Goal: Information Seeking & Learning: Learn about a topic

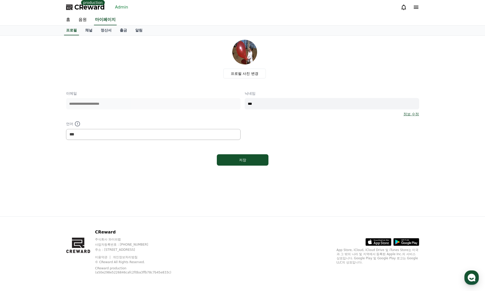
select select "**********"
click at [105, 20] on link "마이페이지" at bounding box center [105, 19] width 23 height 11
click at [105, 28] on link "정산서" at bounding box center [105, 31] width 19 height 10
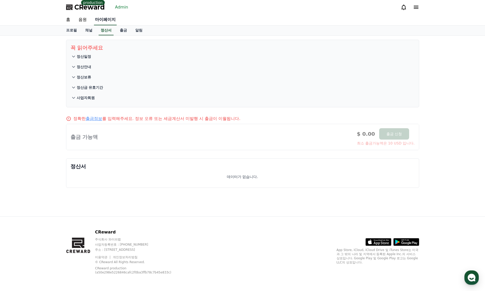
click at [107, 20] on link "마이페이지" at bounding box center [105, 19] width 23 height 11
select select "**********"
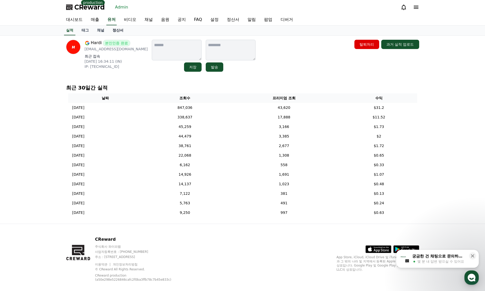
click at [113, 28] on link "정산서" at bounding box center [117, 31] width 19 height 10
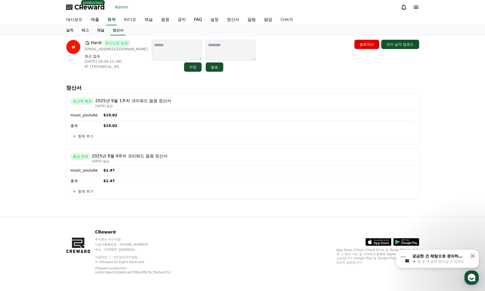
click at [119, 6] on link "Admin" at bounding box center [121, 7] width 17 height 8
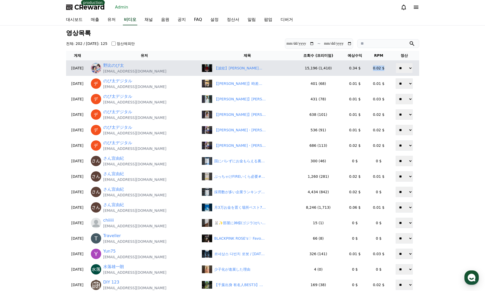
drag, startPoint x: 384, startPoint y: 69, endPoint x: 371, endPoint y: 69, distance: 12.9
click at [371, 69] on td "0.02 $" at bounding box center [378, 67] width 22 height 15
click at [373, 71] on td "0.02 $" at bounding box center [378, 67] width 22 height 15
drag, startPoint x: 379, startPoint y: 68, endPoint x: 375, endPoint y: 69, distance: 3.4
click at [375, 69] on td "0.02 $" at bounding box center [378, 67] width 22 height 15
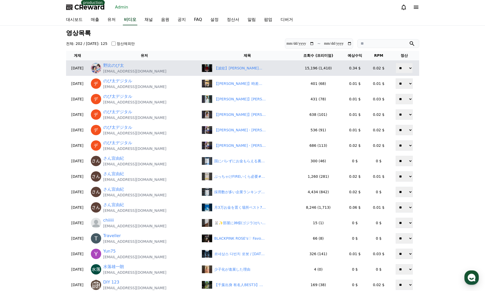
click at [374, 69] on td "0.02 $" at bounding box center [378, 67] width 22 height 15
drag, startPoint x: 371, startPoint y: 68, endPoint x: 380, endPoint y: 68, distance: 9.3
click at [380, 68] on td "0.02 $" at bounding box center [378, 67] width 22 height 15
click at [383, 67] on td "0.02 $" at bounding box center [378, 67] width 22 height 15
drag, startPoint x: 384, startPoint y: 68, endPoint x: 372, endPoint y: 69, distance: 11.9
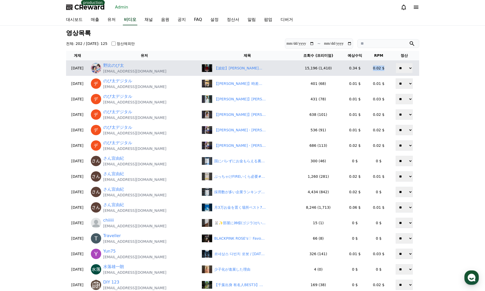
click at [372, 69] on td "0.02 $" at bounding box center [378, 67] width 22 height 15
click at [373, 69] on td "0.02 $" at bounding box center [378, 67] width 22 height 15
drag, startPoint x: 384, startPoint y: 68, endPoint x: 376, endPoint y: 66, distance: 8.7
click at [375, 67] on td "0.02 $" at bounding box center [378, 67] width 22 height 15
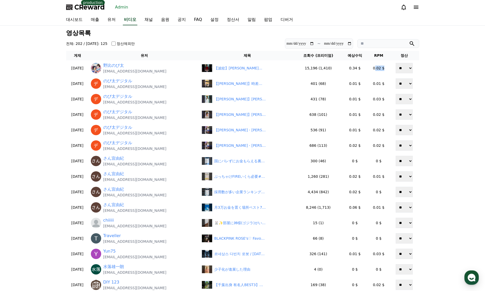
drag, startPoint x: 381, startPoint y: 60, endPoint x: 384, endPoint y: 57, distance: 4.7
click at [381, 60] on td "0.02 $" at bounding box center [378, 67] width 22 height 15
drag, startPoint x: 380, startPoint y: 55, endPoint x: 374, endPoint y: 55, distance: 6.0
click at [374, 55] on th "RPM" at bounding box center [378, 56] width 22 height 10
click at [386, 58] on th "RPM" at bounding box center [378, 56] width 22 height 10
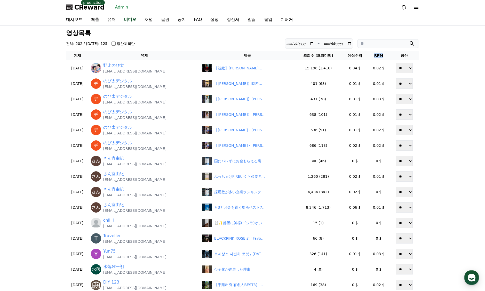
click at [373, 58] on th "RPM" at bounding box center [378, 56] width 22 height 10
click at [382, 58] on th "RPM" at bounding box center [378, 56] width 22 height 10
click at [385, 56] on th "RPM" at bounding box center [378, 56] width 22 height 10
click at [387, 57] on th "RPM" at bounding box center [378, 56] width 22 height 10
drag, startPoint x: 387, startPoint y: 56, endPoint x: 370, endPoint y: 56, distance: 17.0
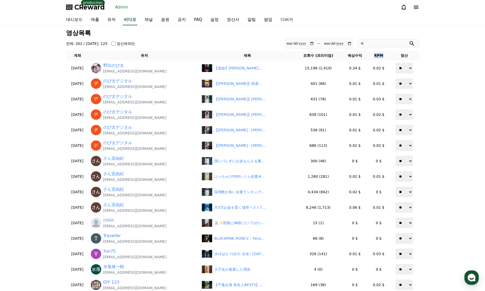
click at [370, 56] on th "RPM" at bounding box center [378, 56] width 22 height 10
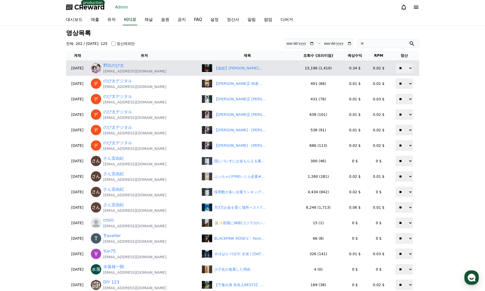
click at [380, 62] on td "0.02 $" at bounding box center [378, 67] width 22 height 15
drag, startPoint x: 387, startPoint y: 69, endPoint x: 372, endPoint y: 66, distance: 15.3
click at [372, 66] on td "0.02 $" at bounding box center [378, 67] width 22 height 15
click at [381, 71] on td "0.02 $" at bounding box center [378, 67] width 22 height 15
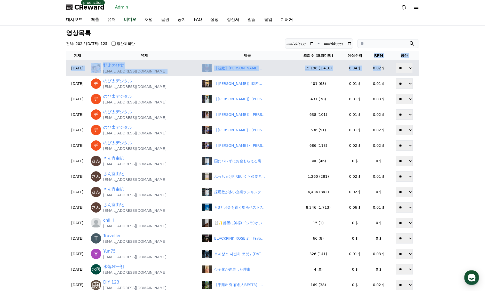
drag, startPoint x: 373, startPoint y: 56, endPoint x: 379, endPoint y: 64, distance: 10.3
click at [379, 64] on table "게재 유저 제목 조회수 (프리미엄) 예상수익 RPM 정산 2025-09-08 野比のび太 a501014030@gmail.com 【波紋】高市早苗、…" at bounding box center [242, 172] width 353 height 242
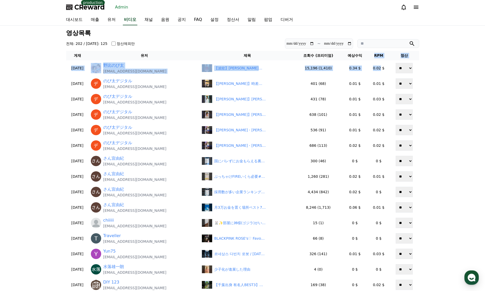
click at [386, 54] on th "RPM" at bounding box center [378, 56] width 22 height 10
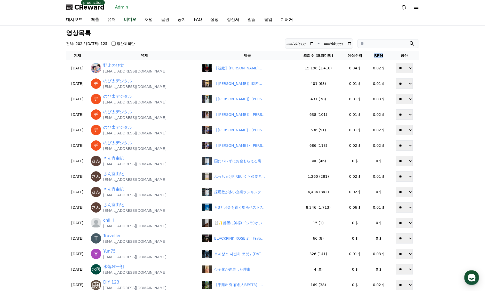
drag, startPoint x: 387, startPoint y: 54, endPoint x: 377, endPoint y: 54, distance: 10.1
click at [370, 54] on th "RPM" at bounding box center [378, 56] width 22 height 10
click at [384, 55] on th "RPM" at bounding box center [378, 56] width 22 height 10
drag, startPoint x: 331, startPoint y: 55, endPoint x: 313, endPoint y: 56, distance: 18.4
click at [313, 56] on th "조회수 (프리미엄)" at bounding box center [317, 56] width 47 height 10
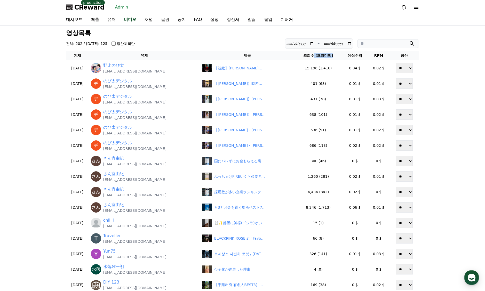
click at [323, 58] on th "조회수 (프리미엄)" at bounding box center [317, 56] width 47 height 10
click at [329, 56] on th "조회수 (프리미엄)" at bounding box center [317, 56] width 47 height 10
click at [330, 57] on th "조회수 (프리미엄)" at bounding box center [317, 56] width 47 height 10
drag, startPoint x: 330, startPoint y: 57, endPoint x: 315, endPoint y: 57, distance: 14.5
click at [315, 57] on th "조회수 (프리미엄)" at bounding box center [317, 56] width 47 height 10
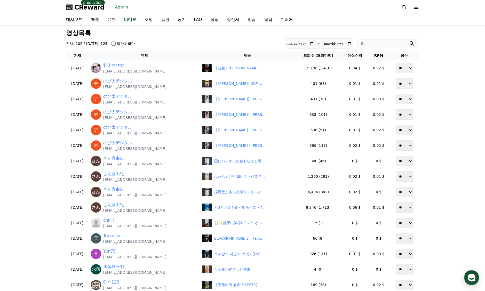
click at [331, 60] on th "조회수 (프리미엄)" at bounding box center [317, 56] width 47 height 10
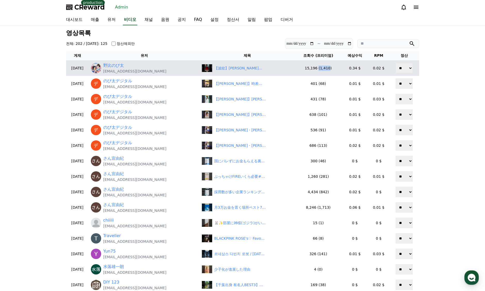
drag, startPoint x: 327, startPoint y: 68, endPoint x: 318, endPoint y: 69, distance: 9.3
click at [317, 69] on td "15,196 (1,410)" at bounding box center [317, 67] width 47 height 15
click at [332, 72] on td "15,196 (1,410)" at bounding box center [317, 67] width 47 height 15
drag, startPoint x: 325, startPoint y: 69, endPoint x: 319, endPoint y: 69, distance: 6.5
click at [319, 69] on td "15,196 (1,410)" at bounding box center [317, 67] width 47 height 15
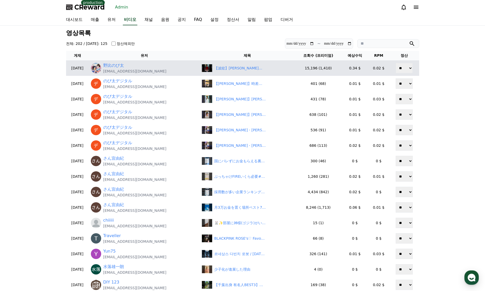
drag, startPoint x: 336, startPoint y: 70, endPoint x: 352, endPoint y: 69, distance: 16.3
click at [337, 69] on td "15,196 (1,410)" at bounding box center [317, 67] width 47 height 15
click at [386, 69] on td "0.02 $" at bounding box center [378, 67] width 22 height 15
drag, startPoint x: 371, startPoint y: 66, endPoint x: 386, endPoint y: 68, distance: 15.3
click at [386, 68] on td "0.02 $" at bounding box center [378, 67] width 22 height 15
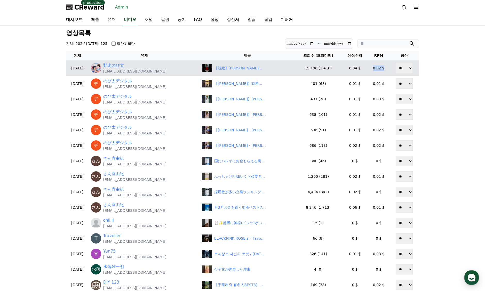
click at [382, 72] on td "0.02 $" at bounding box center [378, 67] width 22 height 15
click at [370, 68] on td "0.02 $" at bounding box center [378, 67] width 22 height 15
click at [371, 69] on td "0.02 $" at bounding box center [378, 67] width 22 height 15
drag, startPoint x: 374, startPoint y: 68, endPoint x: 385, endPoint y: 69, distance: 11.4
click at [385, 69] on td "0.02 $" at bounding box center [378, 67] width 22 height 15
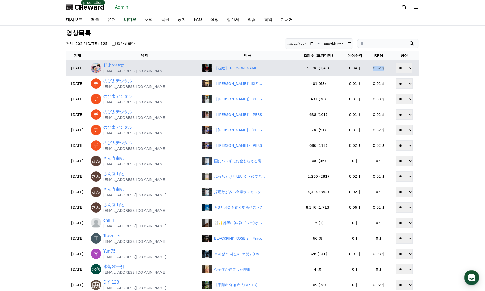
click at [385, 69] on td "0.02 $" at bounding box center [378, 67] width 22 height 15
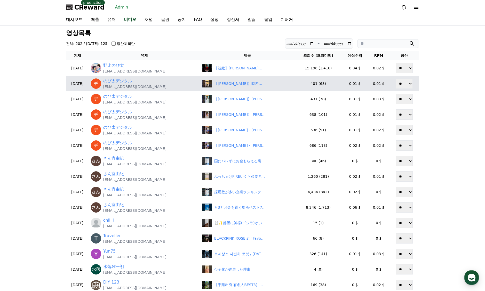
drag, startPoint x: 321, startPoint y: 84, endPoint x: 326, endPoint y: 84, distance: 4.9
click at [320, 84] on td "401 (68)" at bounding box center [317, 83] width 47 height 15
click at [364, 84] on td "0.01 $" at bounding box center [355, 83] width 26 height 15
drag, startPoint x: 375, startPoint y: 84, endPoint x: 372, endPoint y: 84, distance: 3.1
click at [372, 84] on td "0.01 $" at bounding box center [378, 83] width 22 height 15
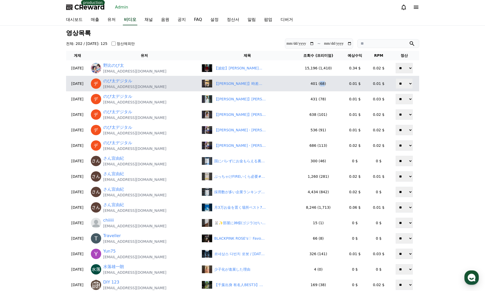
drag, startPoint x: 322, startPoint y: 85, endPoint x: 318, endPoint y: 85, distance: 3.6
click at [318, 85] on td "401 (68)" at bounding box center [317, 83] width 47 height 15
click at [323, 87] on td "401 (68)" at bounding box center [317, 83] width 47 height 15
click at [379, 86] on td "0.01 $" at bounding box center [378, 83] width 22 height 15
drag, startPoint x: 379, startPoint y: 84, endPoint x: 370, endPoint y: 84, distance: 9.0
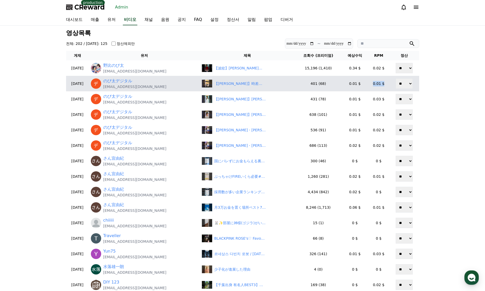
click at [370, 84] on td "0.01 $" at bounding box center [378, 83] width 22 height 15
click at [382, 88] on td "0.01 $" at bounding box center [378, 83] width 22 height 15
drag, startPoint x: 381, startPoint y: 85, endPoint x: 361, endPoint y: 86, distance: 20.4
click at [361, 86] on tr "2025-09-08 のび太デジタル nobidigi@gmail.com 【小林李衣奈】時差ボケで朝夕がわからなくなる美人すぎるお天気キャスターりーちゃん【…" at bounding box center [242, 83] width 353 height 15
click at [379, 89] on td "0.01 $" at bounding box center [378, 83] width 22 height 15
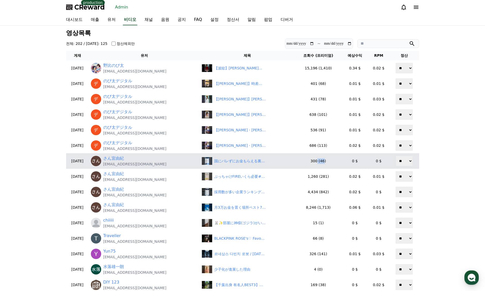
drag, startPoint x: 322, startPoint y: 163, endPoint x: 316, endPoint y: 163, distance: 5.9
click at [316, 163] on td "300 (46)" at bounding box center [317, 160] width 47 height 15
drag, startPoint x: 383, startPoint y: 162, endPoint x: 349, endPoint y: 161, distance: 33.5
click at [349, 161] on tr "2025-09-08 さん宜由紀 mitsugi09061995@gmail.com 国にバレずにお金もらえる裏技#投資#転職#貯金 300 (46) 0 $…" at bounding box center [242, 160] width 353 height 15
click at [361, 162] on td "0 $" at bounding box center [355, 160] width 26 height 15
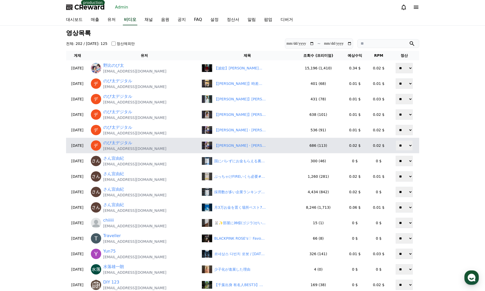
click at [326, 151] on td "686 (113)" at bounding box center [317, 145] width 47 height 15
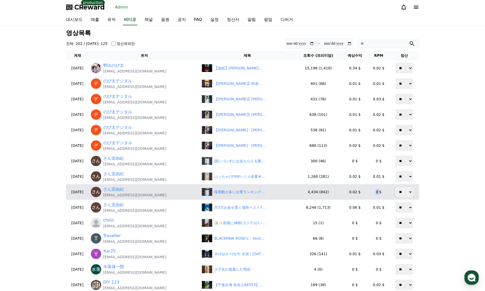
drag, startPoint x: 373, startPoint y: 192, endPoint x: 370, endPoint y: 192, distance: 3.4
click at [370, 192] on td "0 $" at bounding box center [378, 191] width 22 height 15
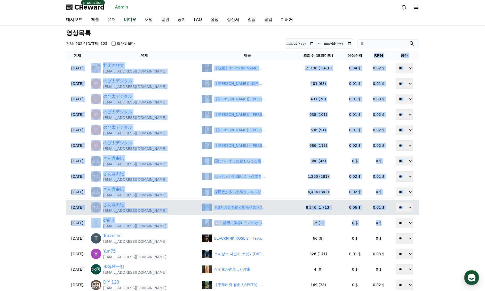
drag, startPoint x: 372, startPoint y: 53, endPoint x: 382, endPoint y: 215, distance: 162.0
click at [382, 216] on table "게재 유저 제목 조회수 (프리미엄) 예상수익 RPM 정산 2025-09-08 野比のび太 a501014030@gmail.com 【波紋】高市早苗、…" at bounding box center [242, 172] width 353 height 242
click at [383, 214] on td "0.01 $" at bounding box center [378, 207] width 22 height 15
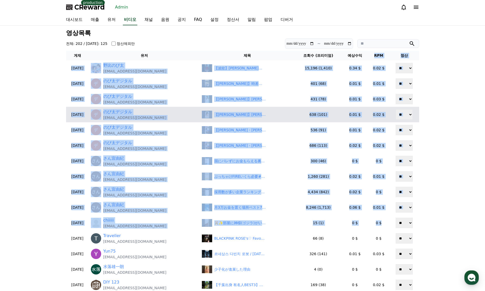
click at [379, 110] on td "0.02 $" at bounding box center [378, 114] width 22 height 15
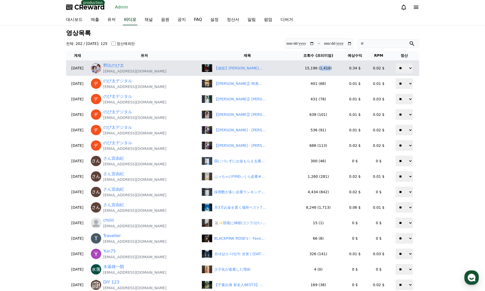
drag, startPoint x: 325, startPoint y: 69, endPoint x: 322, endPoint y: 70, distance: 2.8
click at [319, 69] on td "15,196 (1,410)" at bounding box center [317, 67] width 47 height 15
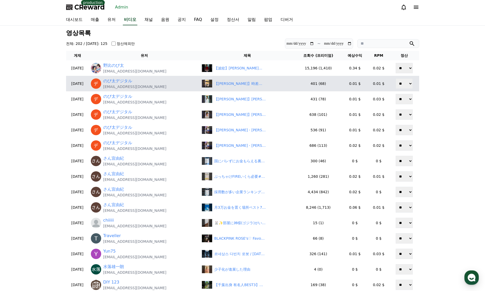
drag, startPoint x: 327, startPoint y: 77, endPoint x: 325, endPoint y: 81, distance: 4.2
click at [328, 77] on td "401 (68)" at bounding box center [317, 83] width 47 height 15
drag, startPoint x: 321, startPoint y: 84, endPoint x: 317, endPoint y: 84, distance: 3.4
click at [317, 84] on td "401 (68)" at bounding box center [317, 83] width 47 height 15
click at [324, 85] on td "401 (68)" at bounding box center [317, 83] width 47 height 15
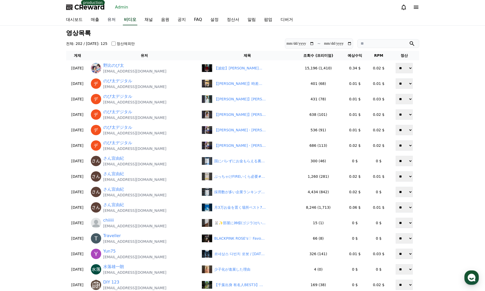
click at [114, 21] on link "유저" at bounding box center [111, 19] width 17 height 11
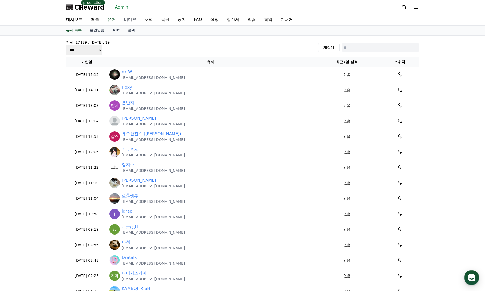
click at [128, 20] on link "비디오" at bounding box center [130, 19] width 21 height 11
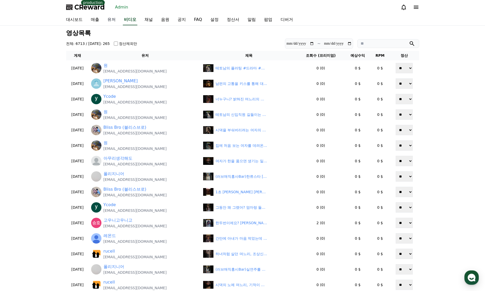
click at [114, 20] on link "유저" at bounding box center [111, 19] width 17 height 11
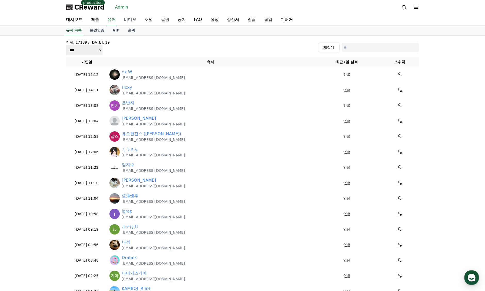
click at [125, 20] on link "비디오" at bounding box center [130, 19] width 21 height 11
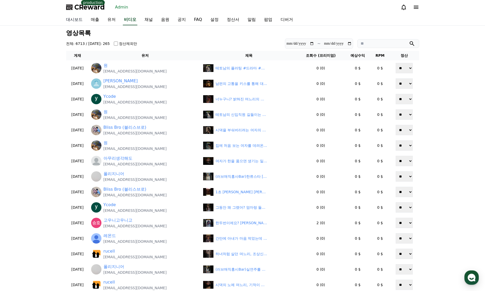
click at [71, 22] on link "대시보드" at bounding box center [74, 19] width 25 height 11
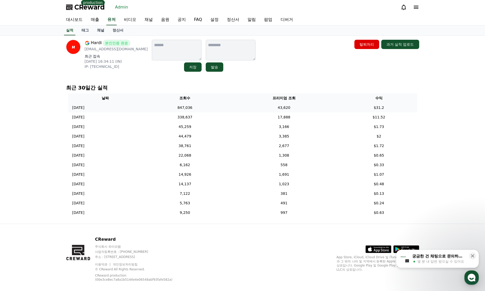
click at [265, 110] on td "43,620" at bounding box center [283, 108] width 113 height 10
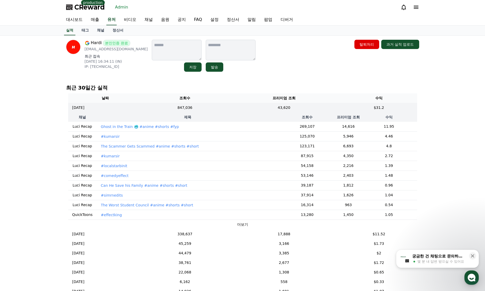
click at [112, 126] on p "Ghost in the Train 🥶 #anime #shorts #fyp" at bounding box center [140, 126] width 78 height 5
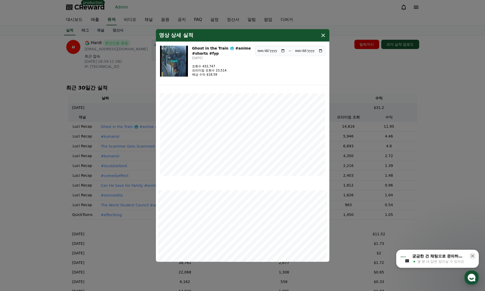
click at [173, 61] on img "modal" at bounding box center [174, 61] width 28 height 31
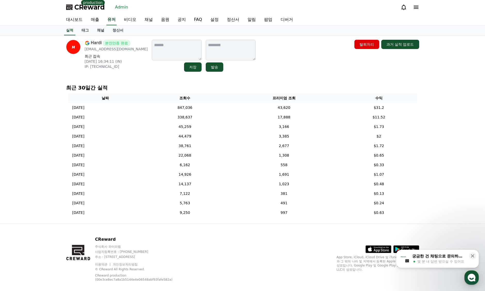
click at [100, 36] on div "Hardi 본인인증 완료 workforhardi@gmail.com 최근 접속 2025-09-01 16:34:11 (IN) IP: 2409:40…" at bounding box center [242, 130] width 361 height 188
click at [100, 33] on link "채널" at bounding box center [100, 31] width 15 height 10
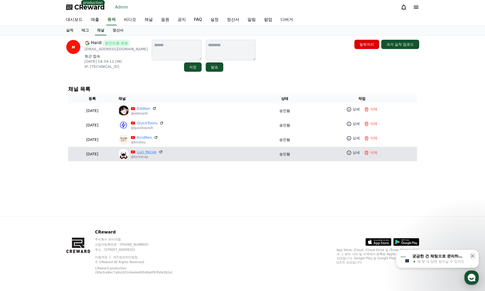
click at [156, 154] on link "Luci Recap" at bounding box center [146, 151] width 19 height 5
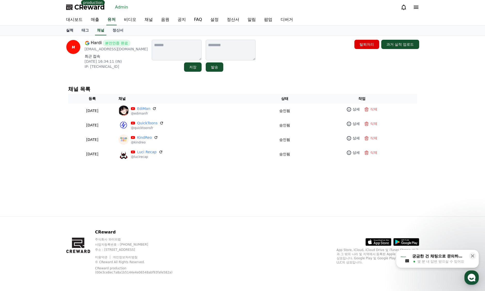
click at [67, 32] on link "실적" at bounding box center [69, 31] width 15 height 10
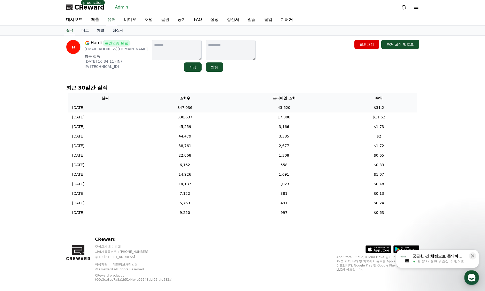
click at [245, 109] on td "43,620" at bounding box center [283, 108] width 113 height 10
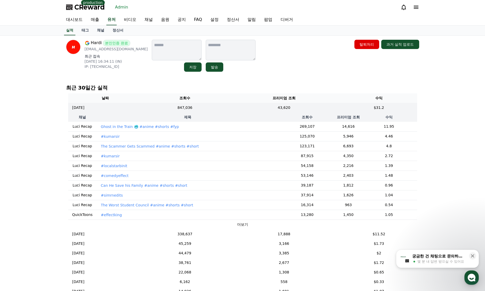
click at [165, 127] on p "Ghost in the Train 🥶 #anime #shorts #fyp" at bounding box center [140, 126] width 78 height 5
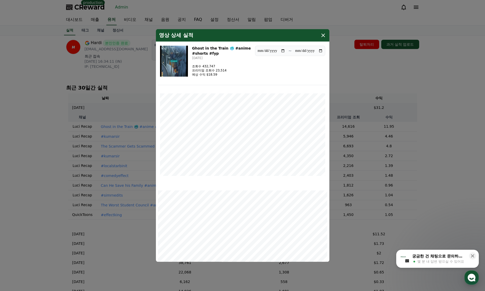
click at [174, 65] on img "modal" at bounding box center [174, 61] width 28 height 31
click at [322, 33] on icon "modal" at bounding box center [323, 35] width 6 height 6
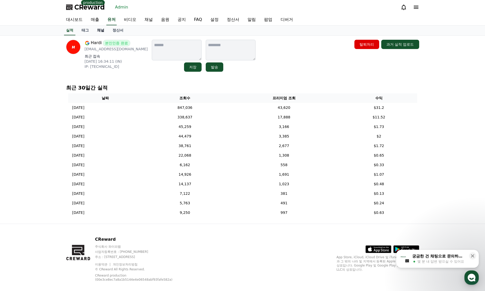
click at [101, 32] on link "채널" at bounding box center [100, 31] width 15 height 10
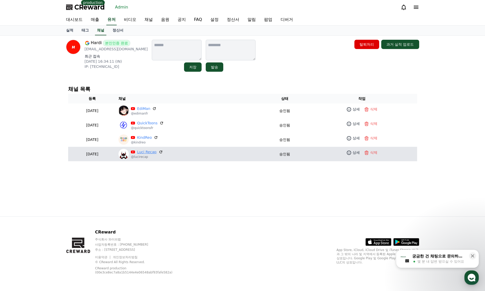
click at [156, 151] on link "Luci Recap" at bounding box center [146, 151] width 19 height 5
